Goal: Find specific page/section: Find specific page/section

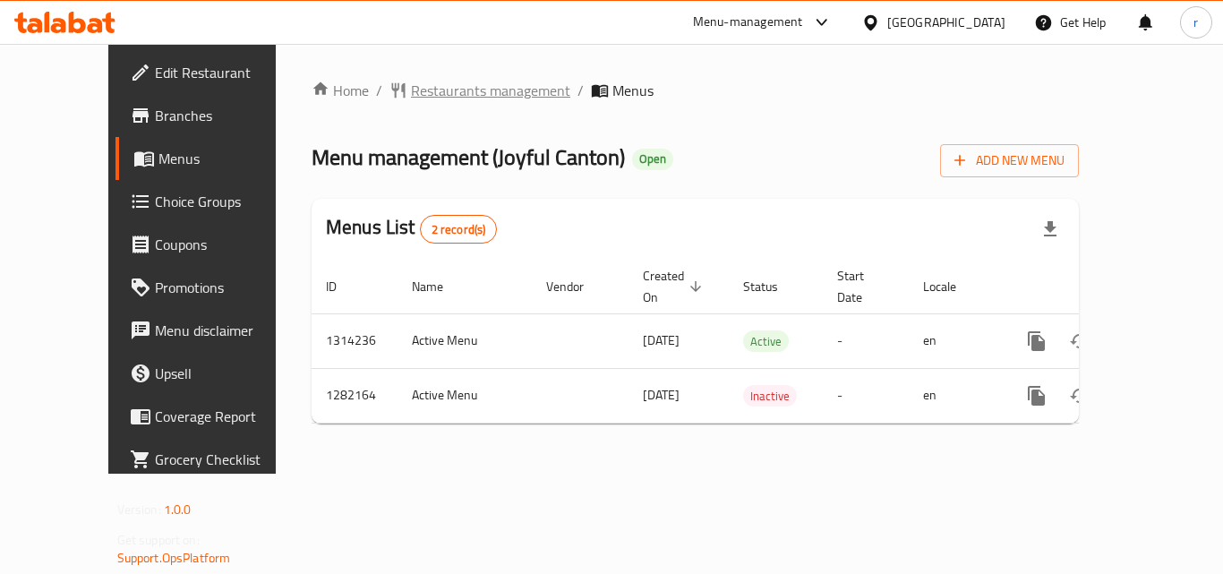
click at [466, 90] on span "Restaurants management" at bounding box center [490, 90] width 159 height 21
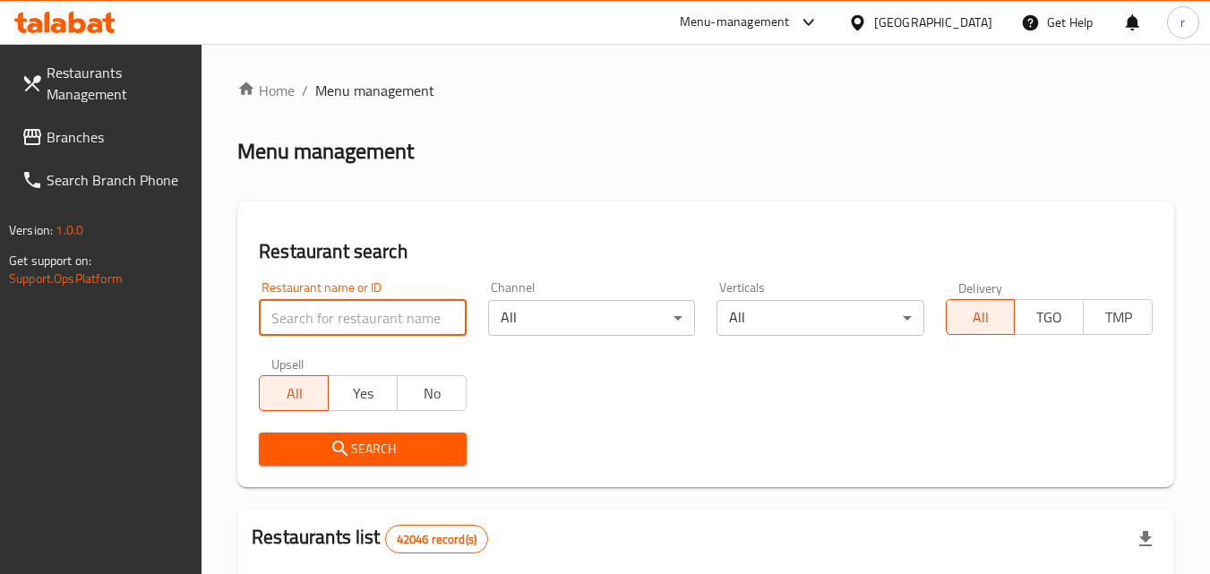
click at [337, 321] on input "search" at bounding box center [362, 318] width 207 height 36
paste input "694698"
type input "694698"
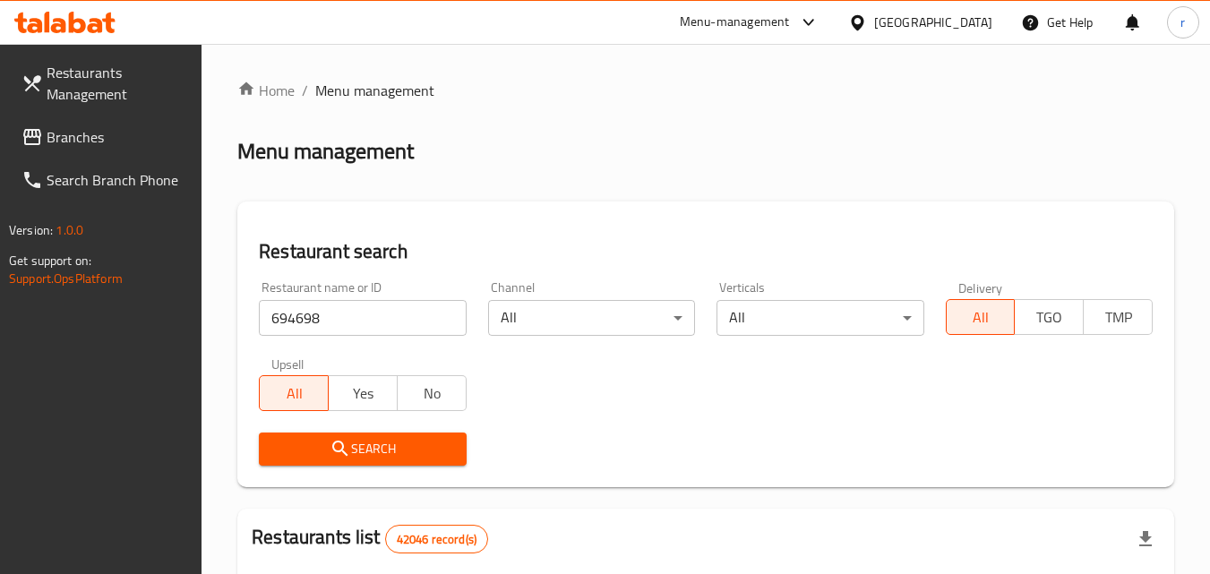
click at [347, 442] on icon "submit" at bounding box center [339, 448] width 21 height 21
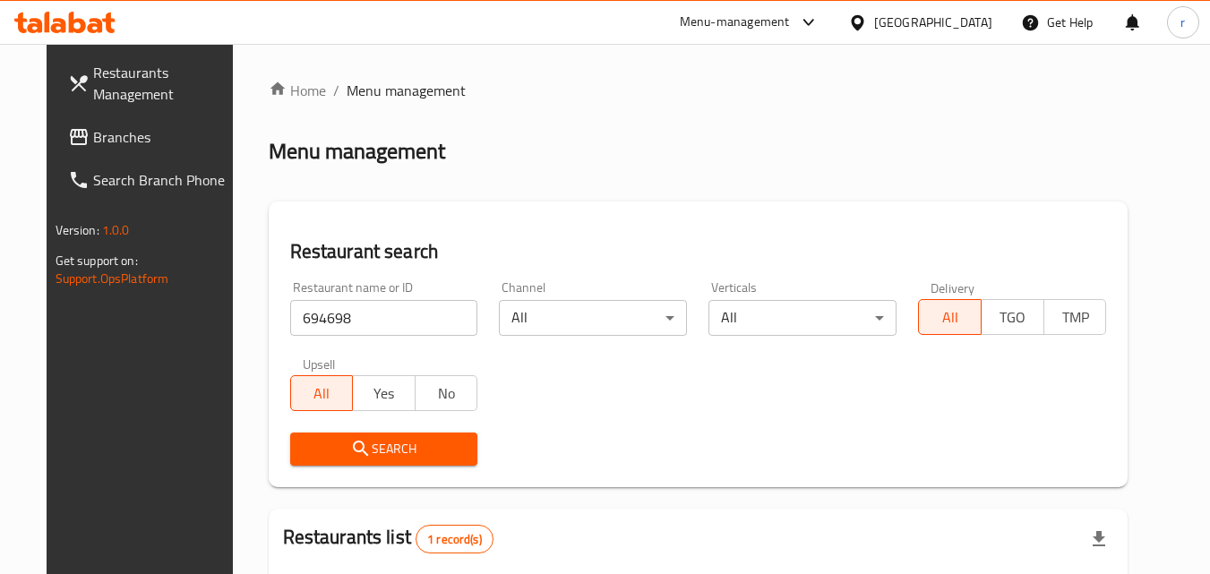
click at [350, 442] on icon "submit" at bounding box center [360, 448] width 21 height 21
click at [901, 15] on div "[GEOGRAPHIC_DATA]" at bounding box center [933, 23] width 118 height 20
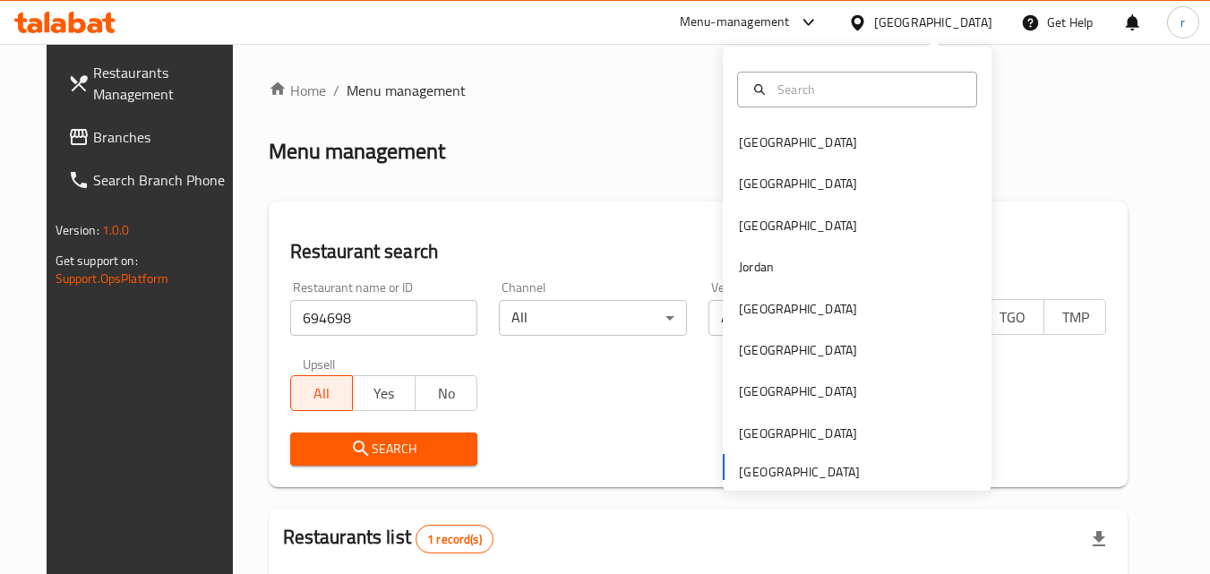
click at [816, 469] on div "[GEOGRAPHIC_DATA] [GEOGRAPHIC_DATA] [GEOGRAPHIC_DATA] [GEOGRAPHIC_DATA] [GEOGRA…" at bounding box center [857, 306] width 269 height 368
click at [609, 191] on div "Home / Menu management Menu management Restaurant search Restaurant name or ID …" at bounding box center [699, 414] width 860 height 668
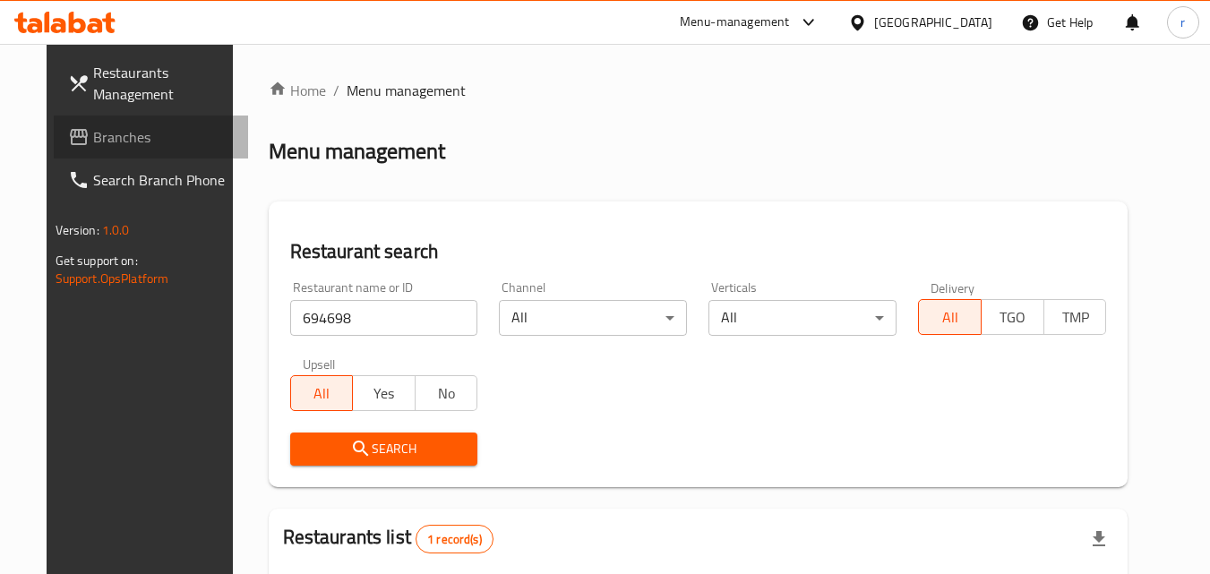
click at [149, 127] on span "Branches" at bounding box center [163, 136] width 141 height 21
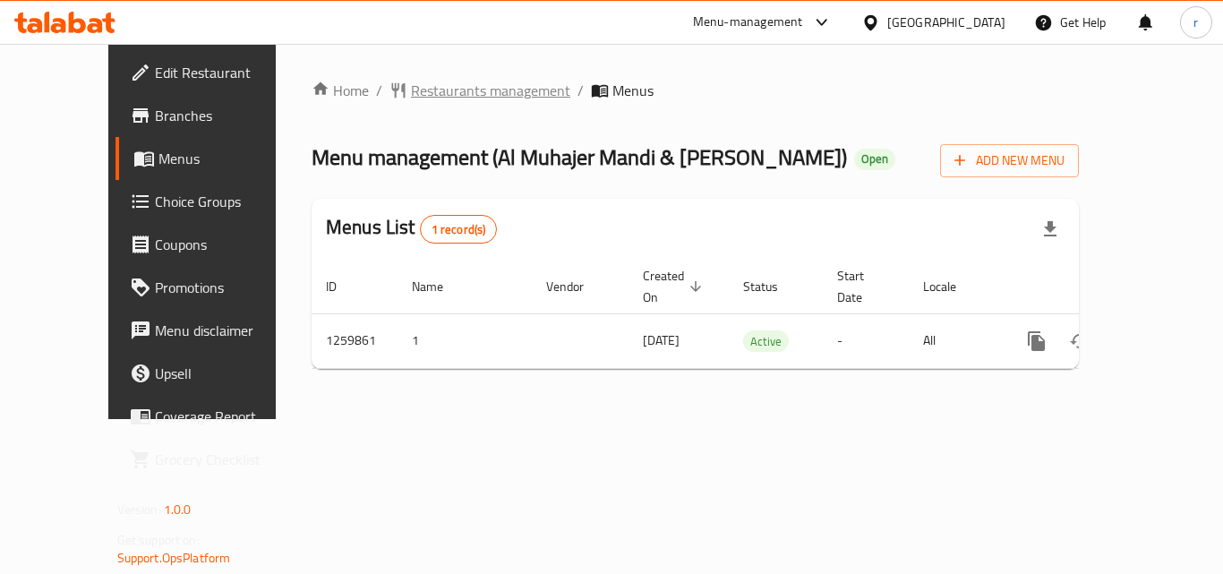
click at [416, 92] on span "Restaurants management" at bounding box center [490, 90] width 159 height 21
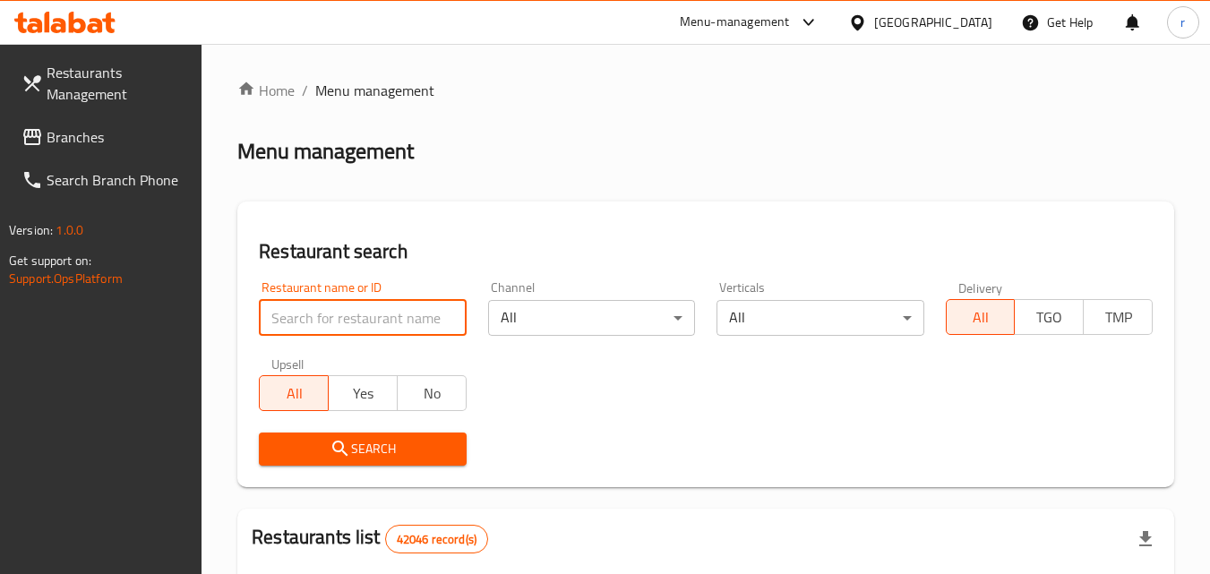
click at [321, 325] on input "search" at bounding box center [362, 318] width 207 height 36
paste input "684725"
type input "684725"
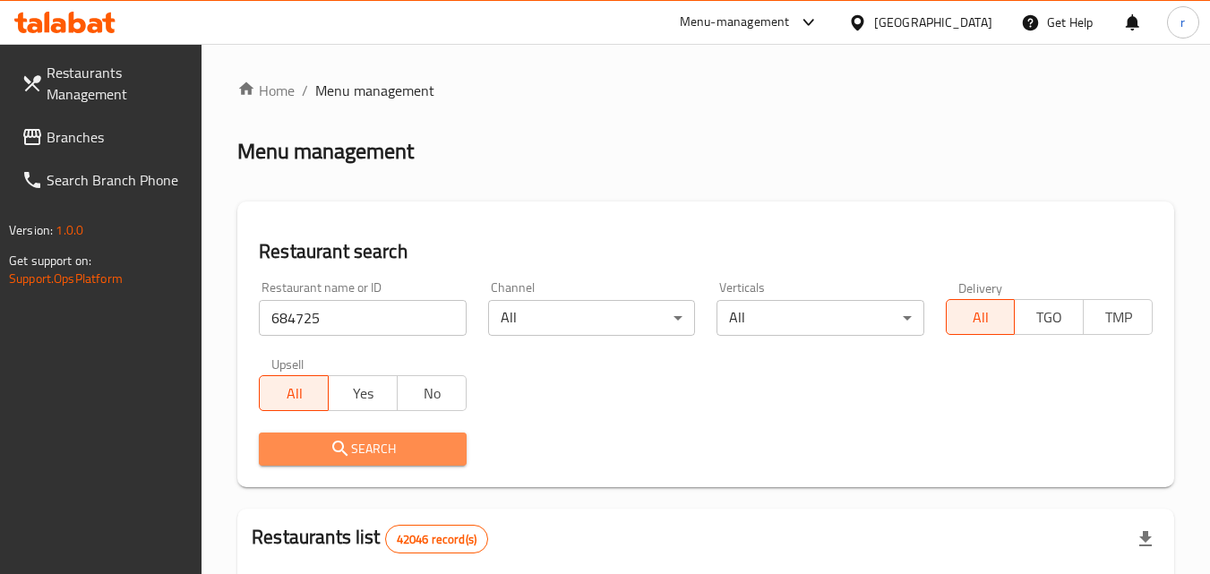
click at [326, 450] on span "Search" at bounding box center [362, 449] width 178 height 22
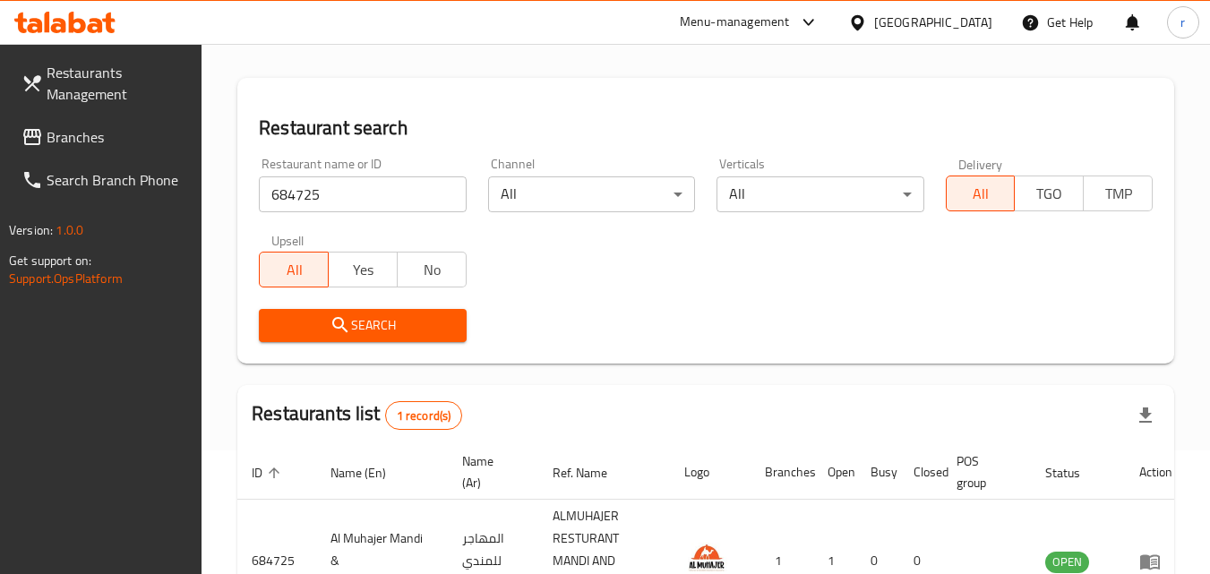
scroll to position [68, 0]
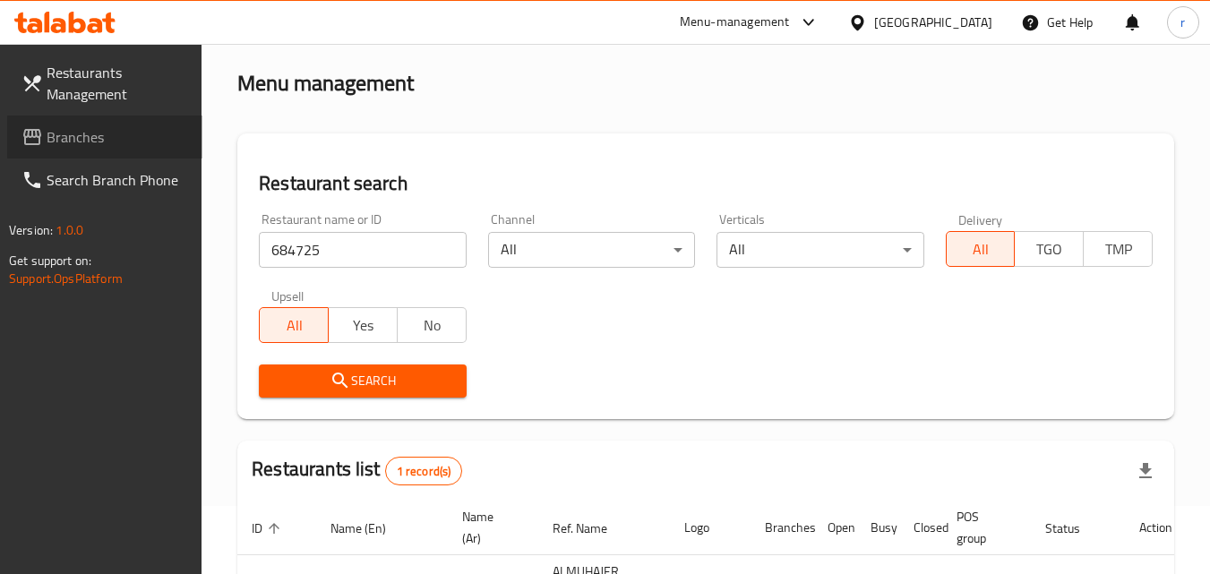
click at [89, 126] on span "Branches" at bounding box center [117, 136] width 141 height 21
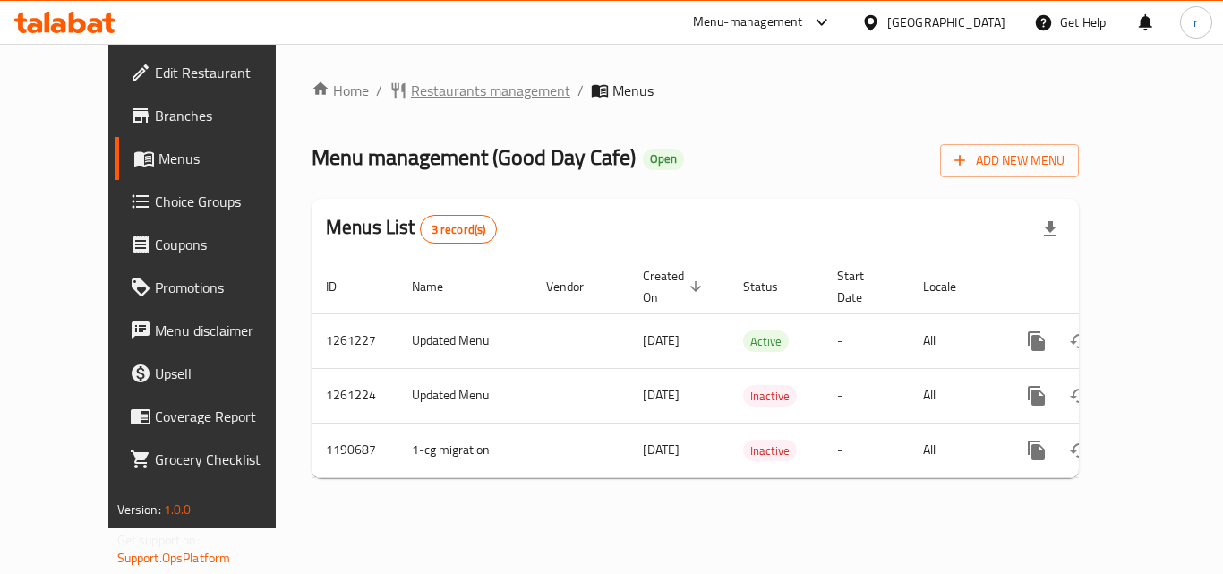
click at [411, 90] on span "Restaurants management" at bounding box center [490, 90] width 159 height 21
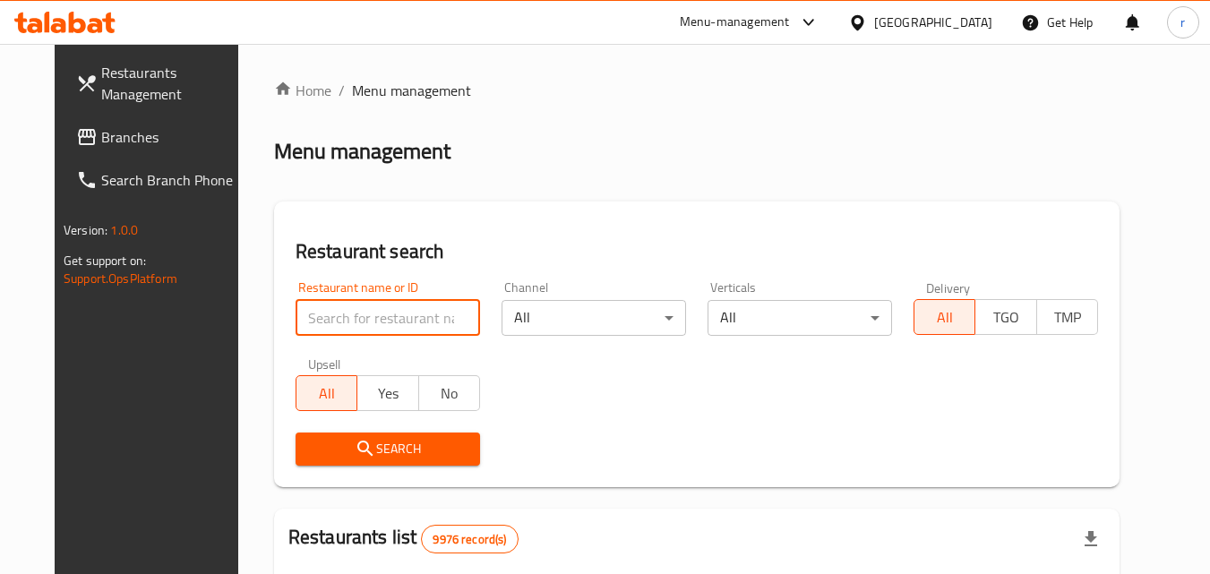
click at [333, 319] on input "search" at bounding box center [387, 318] width 184 height 36
paste input "655893"
type input "655893"
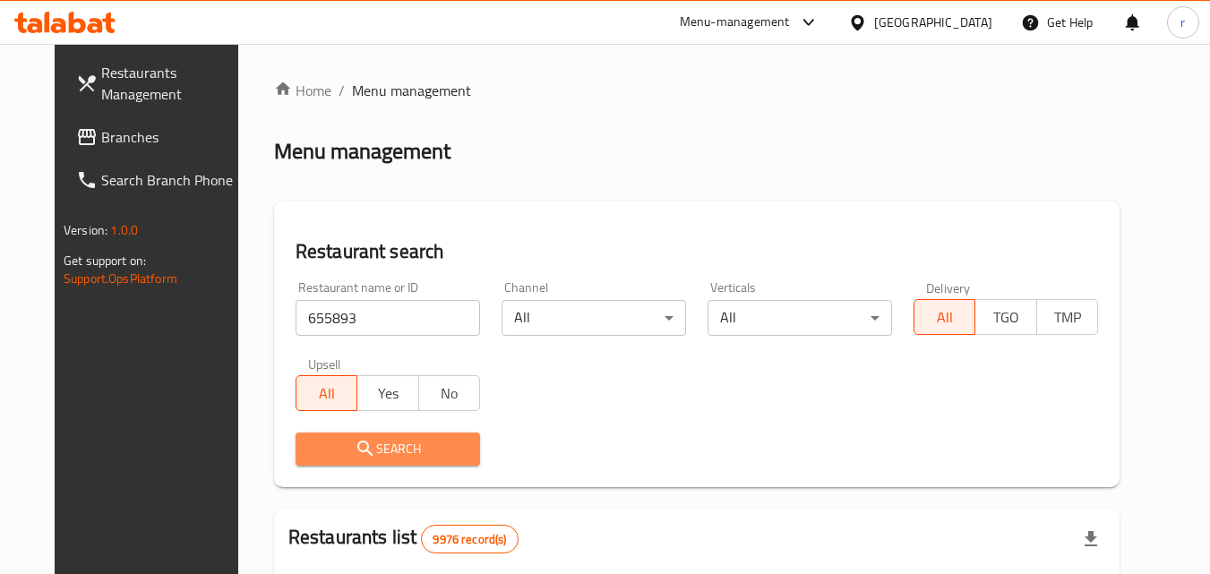
click at [355, 440] on icon "submit" at bounding box center [365, 448] width 21 height 21
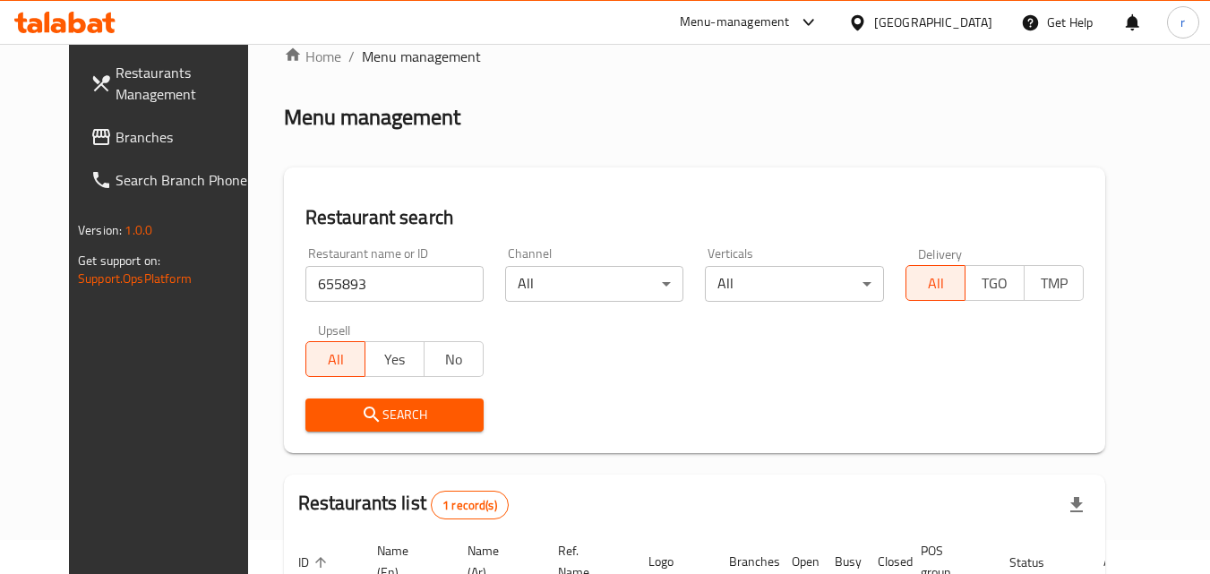
scroll to position [30, 0]
